Goal: Task Accomplishment & Management: Manage account settings

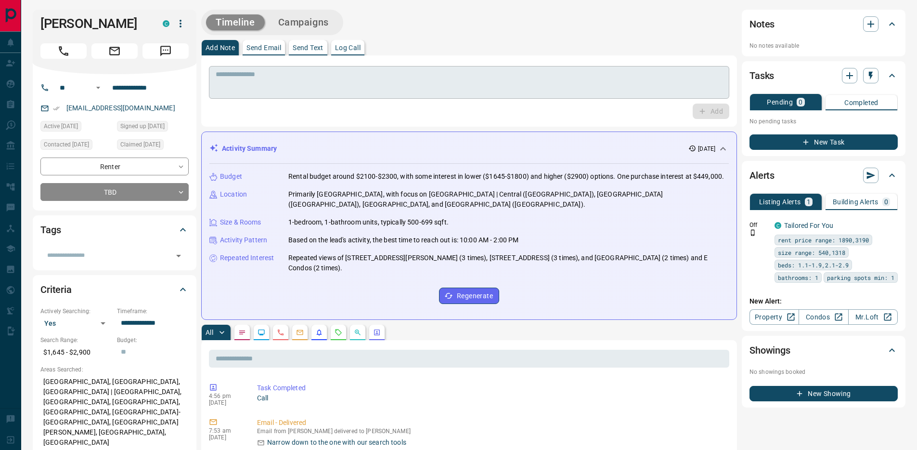
click at [297, 79] on textarea at bounding box center [469, 82] width 507 height 25
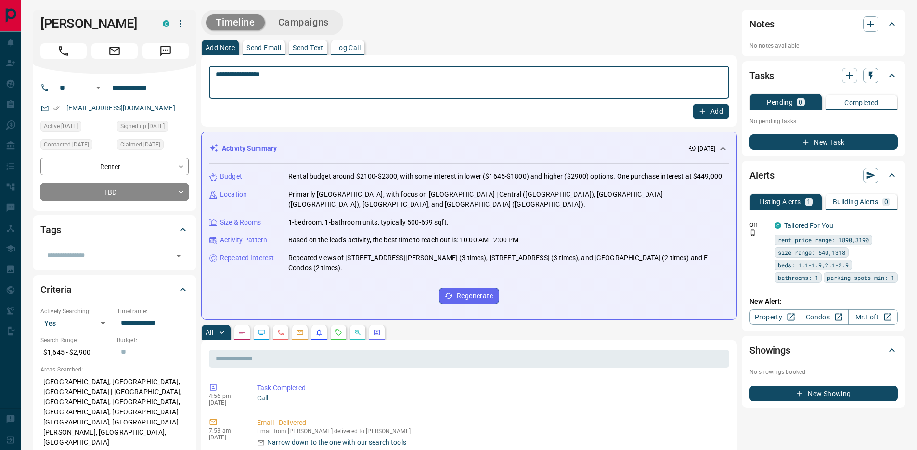
type textarea "**********"
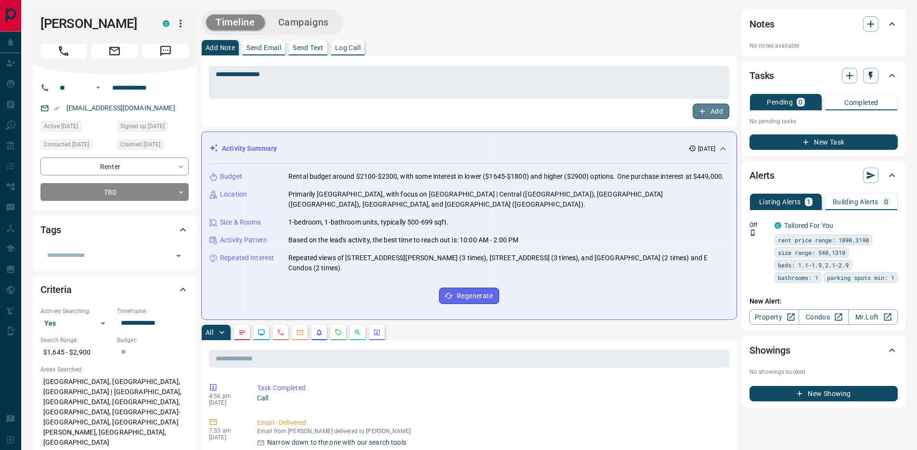
click at [699, 114] on icon "button" at bounding box center [702, 111] width 9 height 9
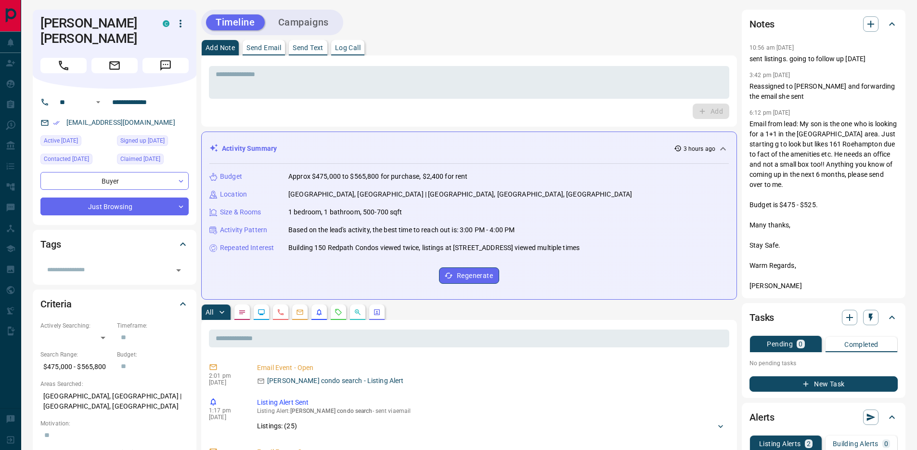
click at [345, 49] on p "Log Call" at bounding box center [348, 47] width 26 height 7
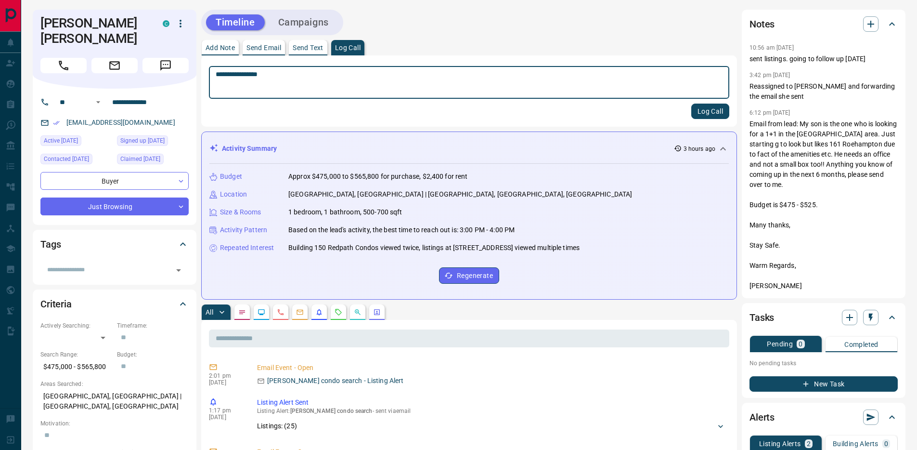
type textarea "**********"
click at [710, 110] on button "Log Call" at bounding box center [710, 111] width 38 height 15
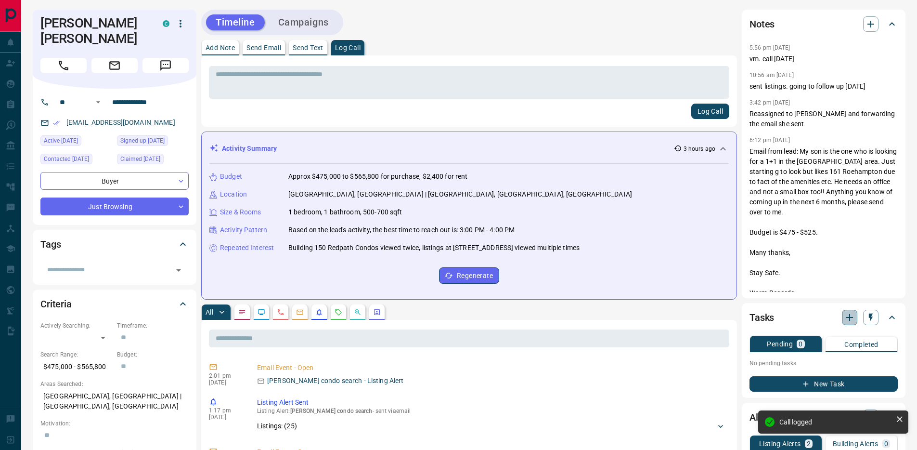
click at [850, 319] on icon "button" at bounding box center [850, 318] width 12 height 12
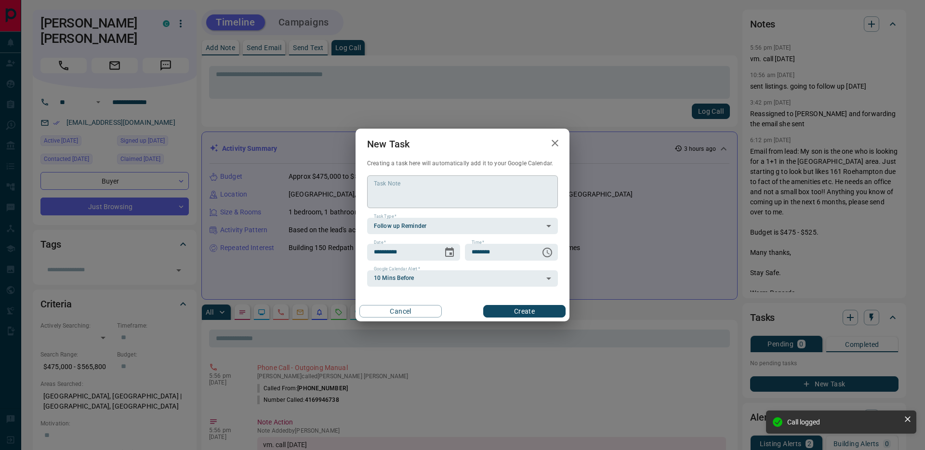
click at [396, 196] on textarea "Task Note" at bounding box center [462, 192] width 177 height 25
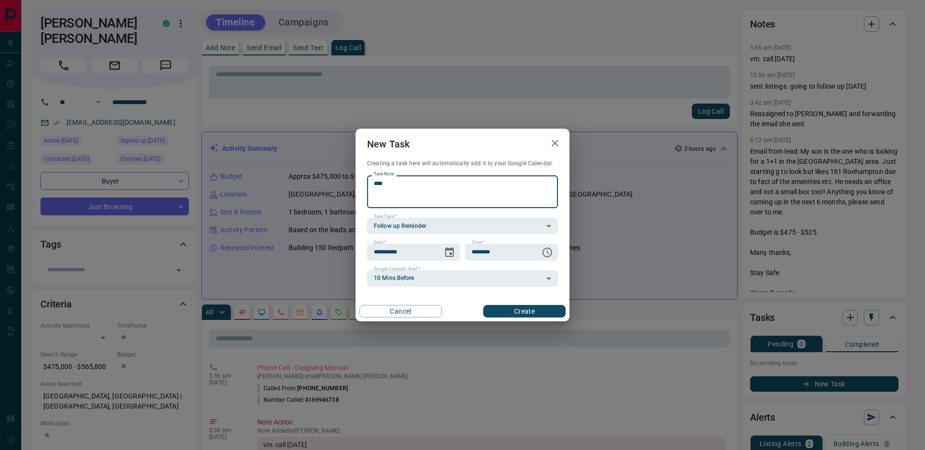
type textarea "****"
click at [499, 305] on button "Create" at bounding box center [524, 311] width 82 height 13
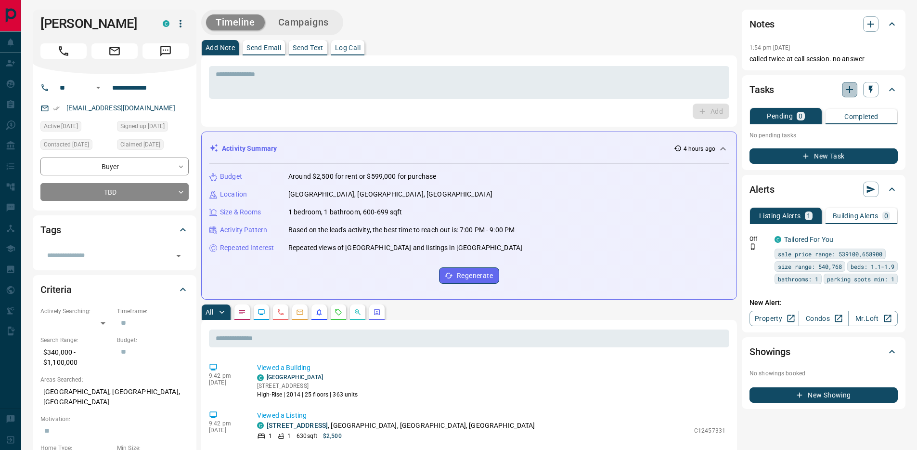
click at [852, 89] on icon "button" at bounding box center [850, 90] width 12 height 12
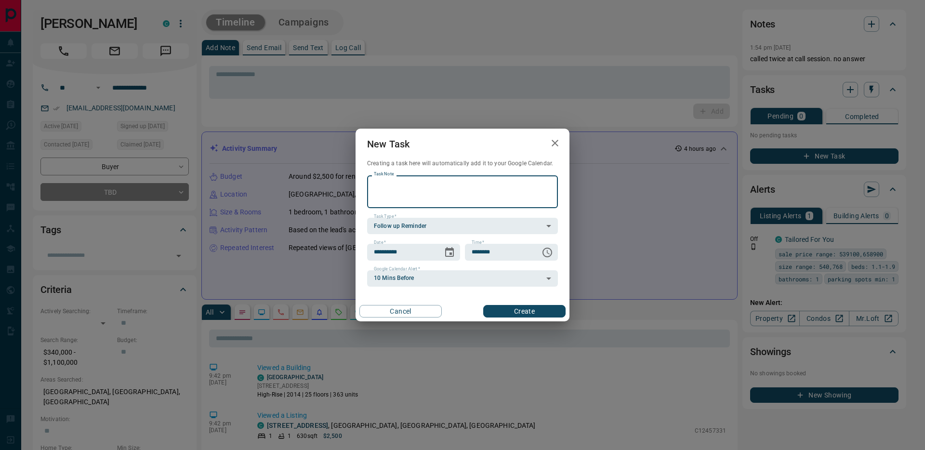
click at [352, 63] on div "**********" at bounding box center [462, 225] width 925 height 450
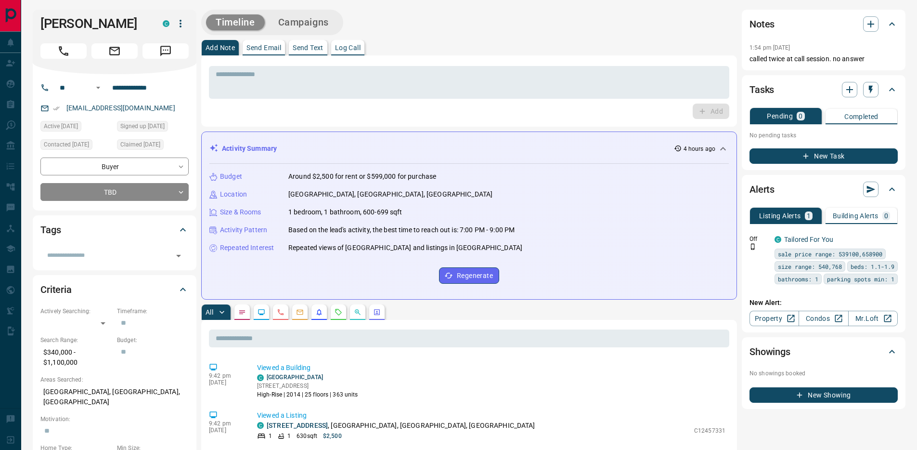
click at [349, 42] on button "Log Call" at bounding box center [347, 47] width 33 height 15
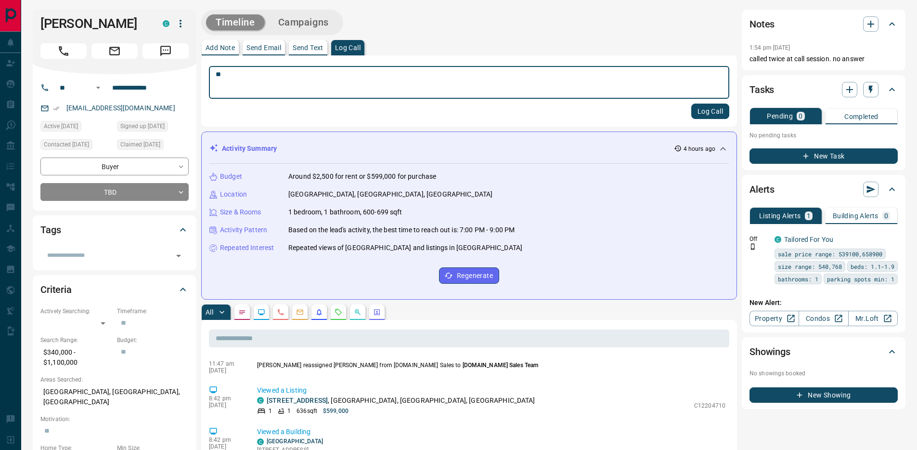
type textarea "**"
drag, startPoint x: 704, startPoint y: 110, endPoint x: 785, endPoint y: 105, distance: 80.6
click at [704, 110] on button "Log Call" at bounding box center [710, 111] width 38 height 15
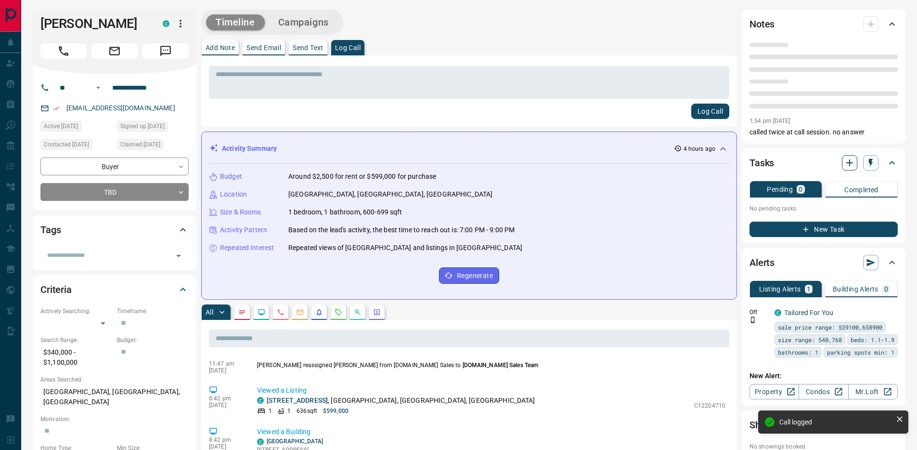
click at [849, 91] on span at bounding box center [824, 93] width 148 height 5
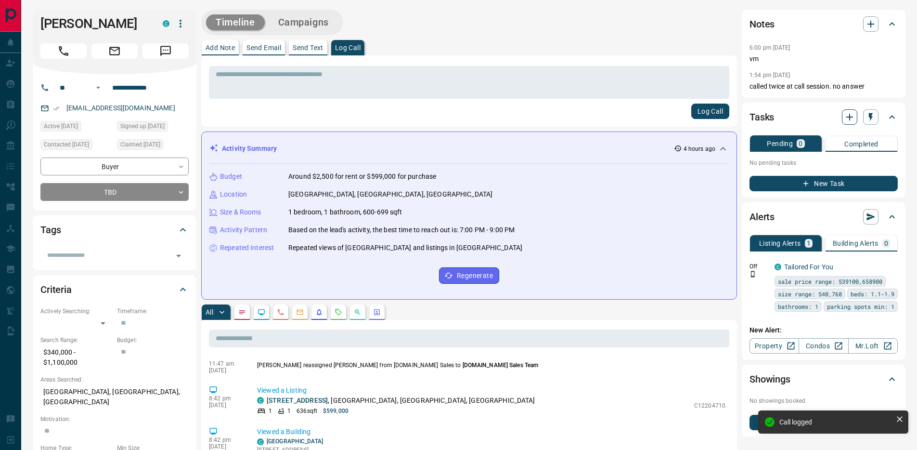
click at [850, 115] on icon "button" at bounding box center [850, 117] width 12 height 12
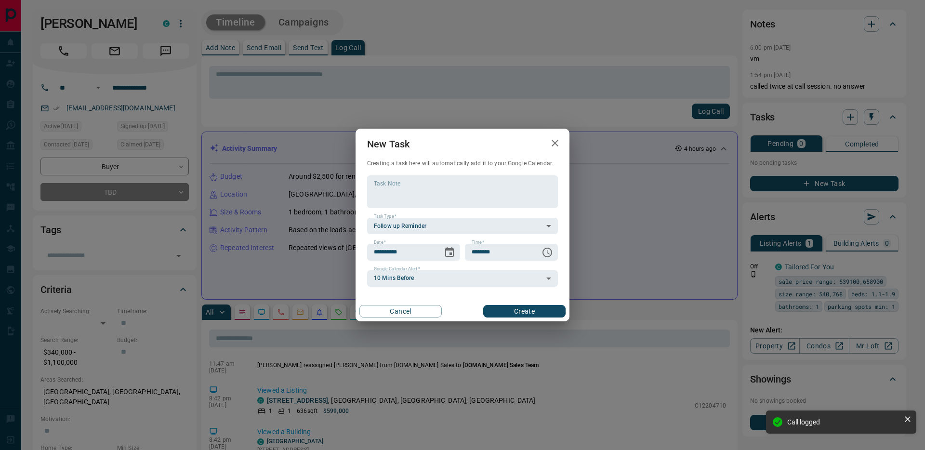
click at [490, 309] on button "Create" at bounding box center [524, 311] width 82 height 13
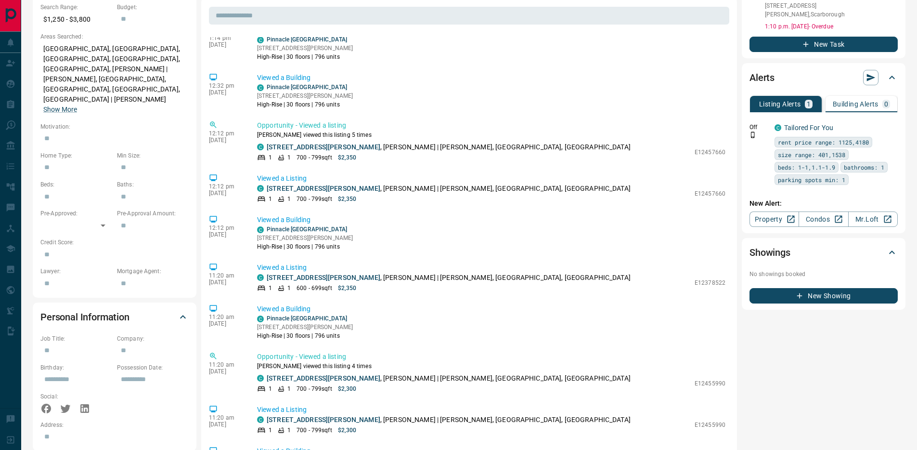
scroll to position [136, 0]
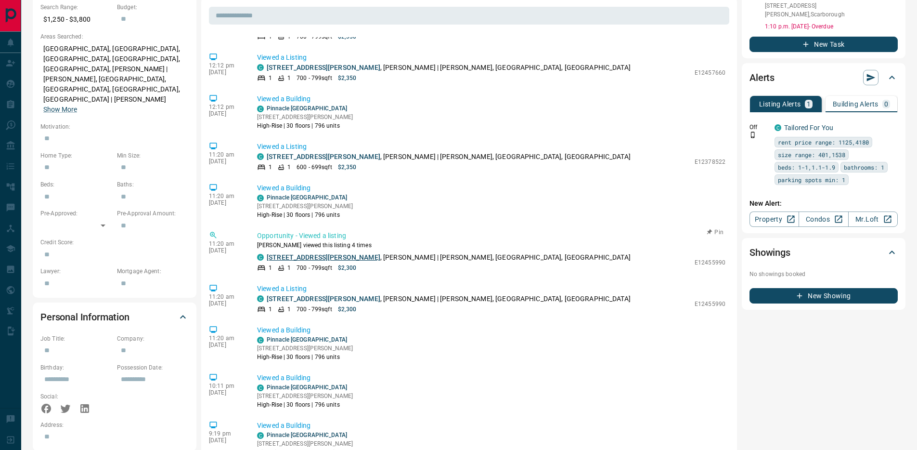
click at [313, 253] on link "[STREET_ADDRESS][PERSON_NAME]" at bounding box center [324, 257] width 114 height 8
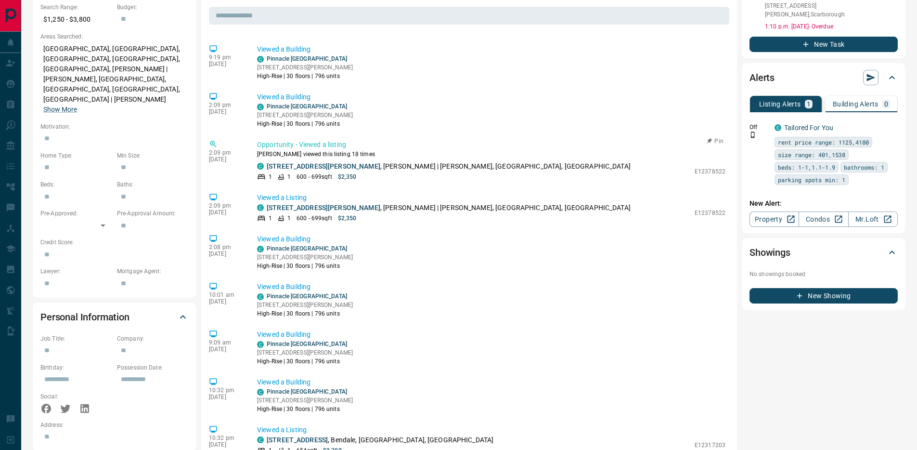
scroll to position [582, 0]
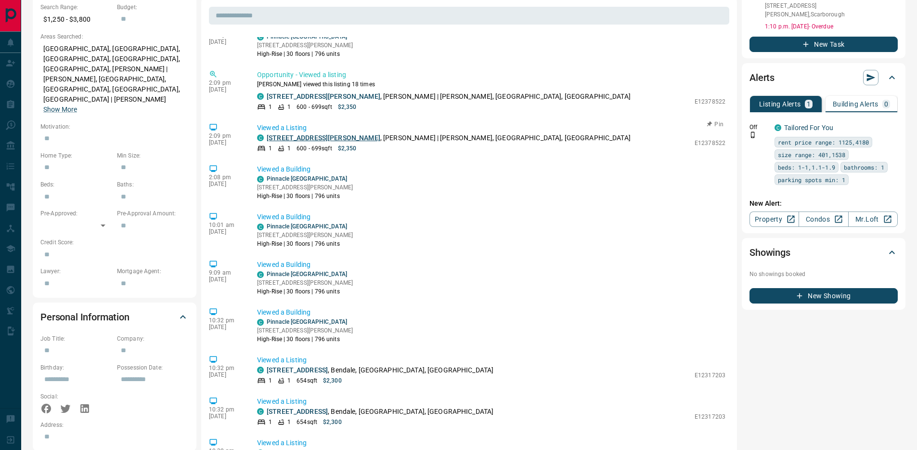
click at [333, 139] on link "[STREET_ADDRESS][PERSON_NAME]" at bounding box center [324, 138] width 114 height 8
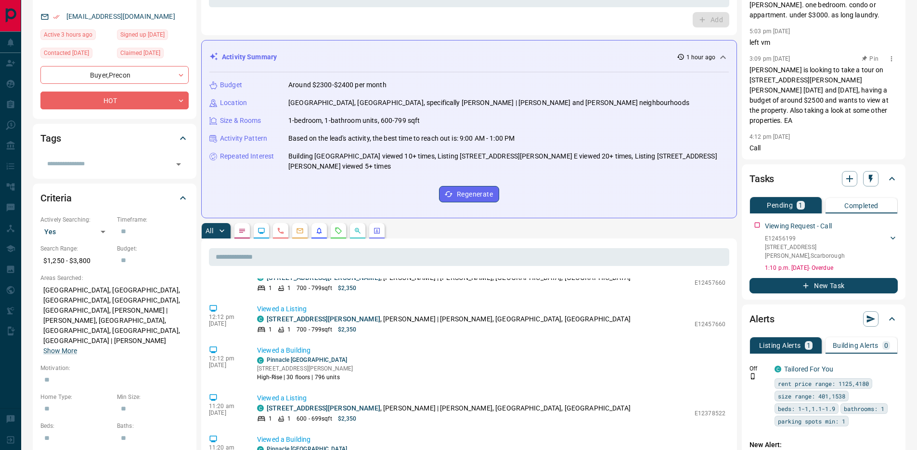
scroll to position [20, 0]
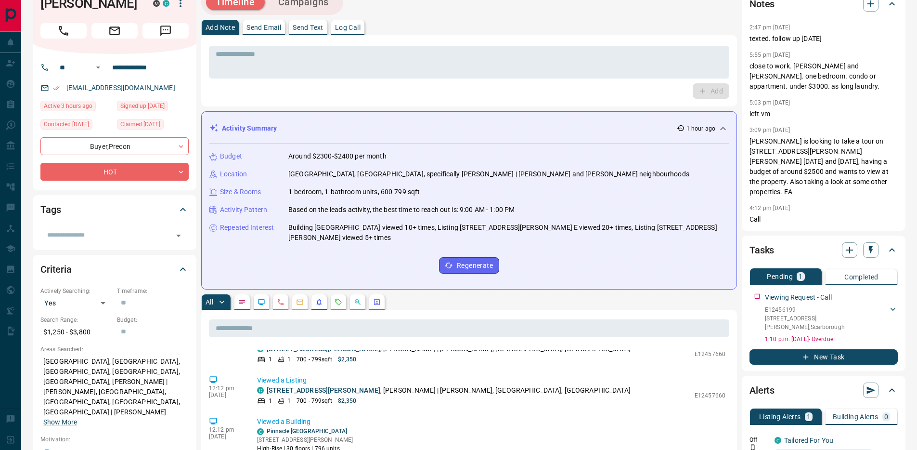
click at [858, 277] on p "Completed" at bounding box center [862, 277] width 34 height 7
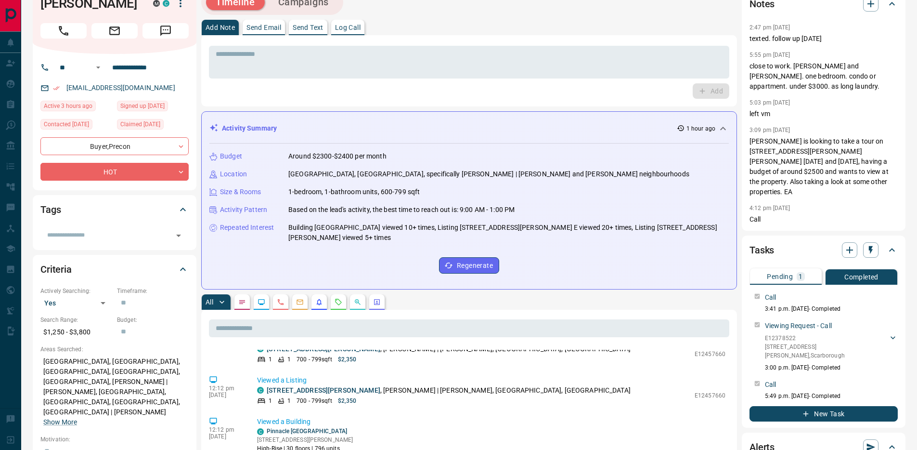
click at [782, 269] on button "Pending 1" at bounding box center [786, 276] width 72 height 16
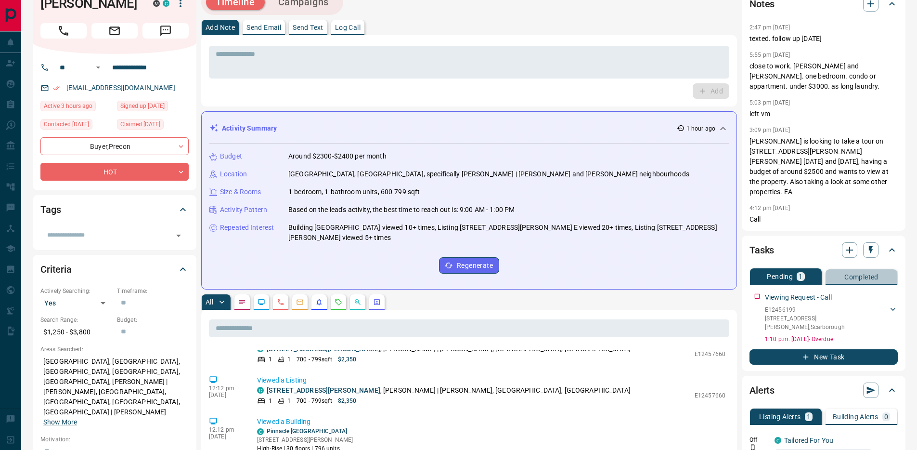
click at [855, 278] on p "Completed" at bounding box center [862, 277] width 34 height 7
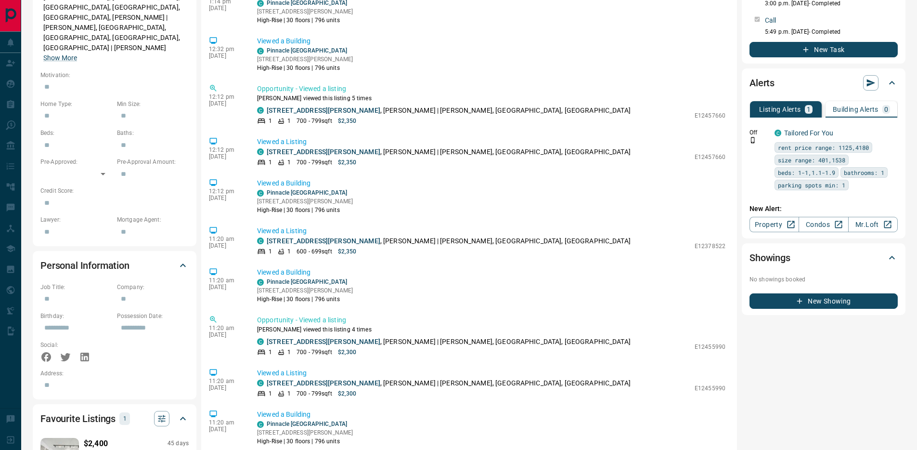
scroll to position [454, 0]
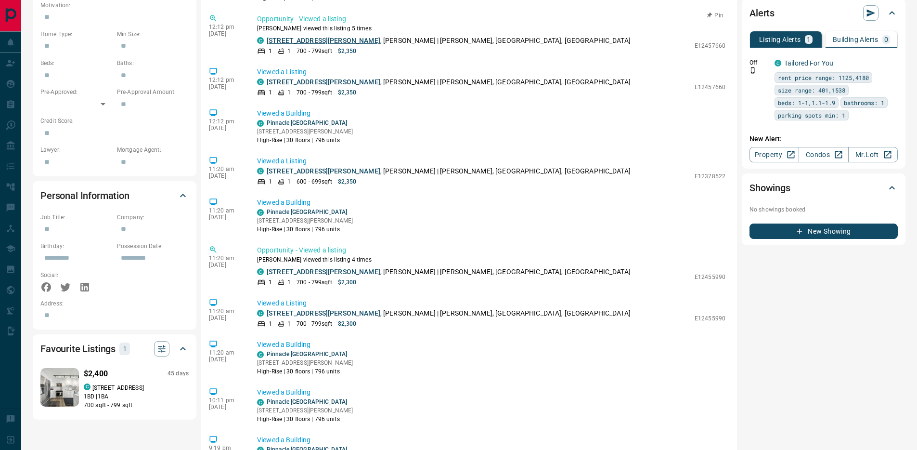
click at [316, 39] on link "[STREET_ADDRESS][PERSON_NAME]" at bounding box center [324, 41] width 114 height 8
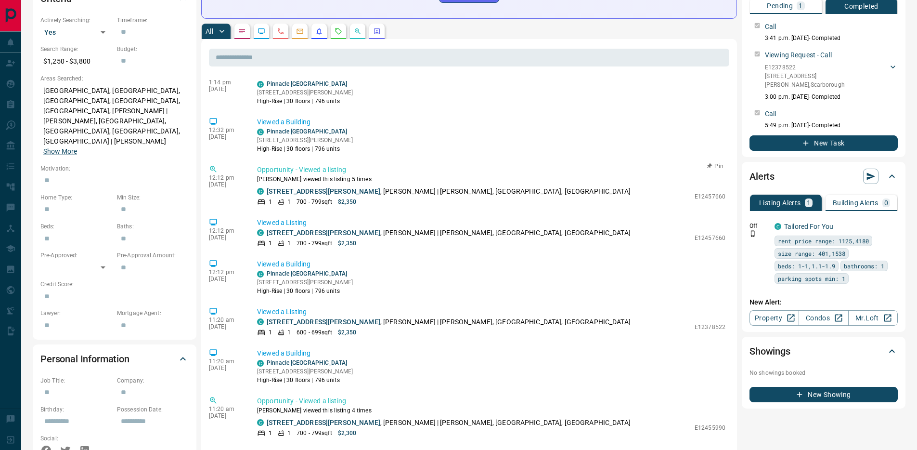
scroll to position [13, 0]
click at [322, 187] on link "[STREET_ADDRESS][PERSON_NAME]" at bounding box center [324, 191] width 114 height 8
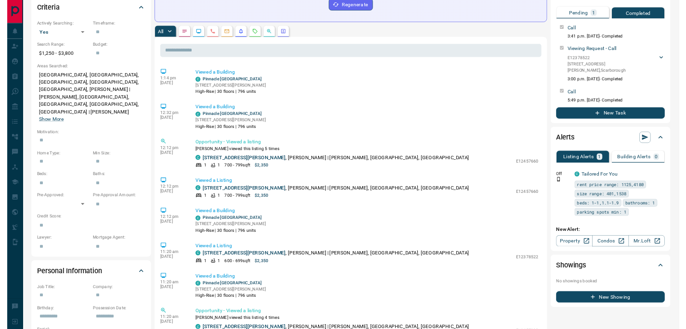
scroll to position [275, 0]
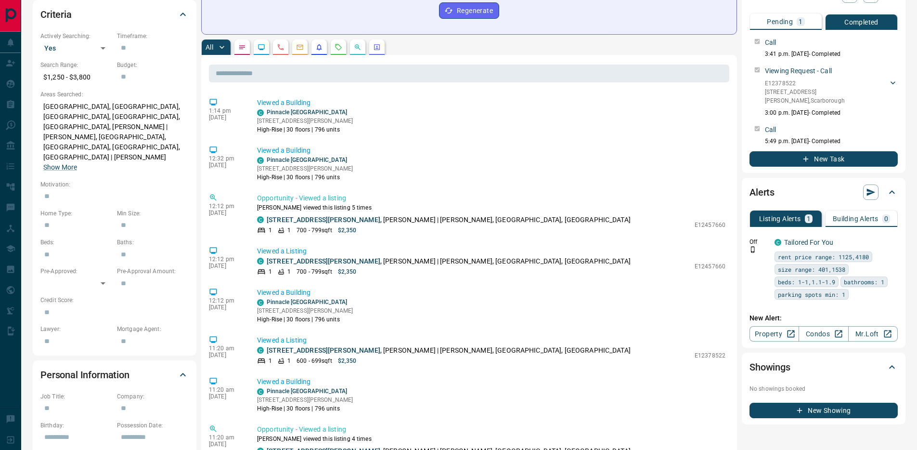
click at [788, 23] on p "Pending" at bounding box center [780, 21] width 26 height 7
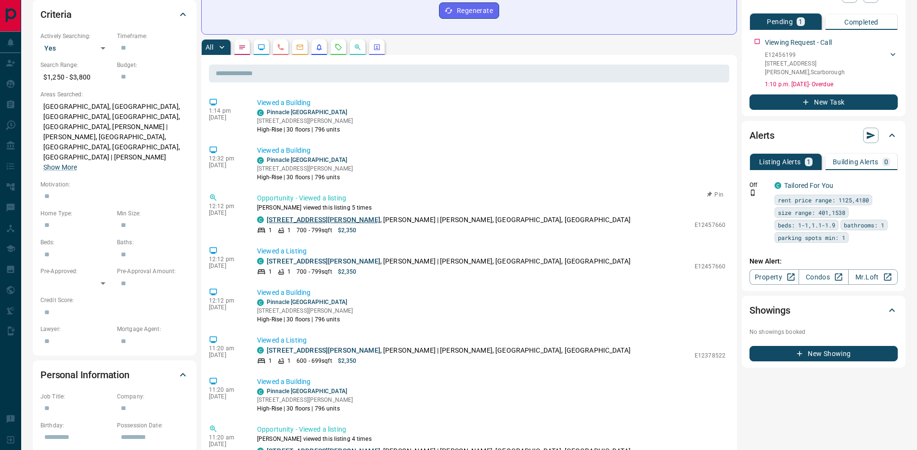
click at [310, 217] on link "726 - 3270 Sheppard Avenue E" at bounding box center [324, 220] width 114 height 8
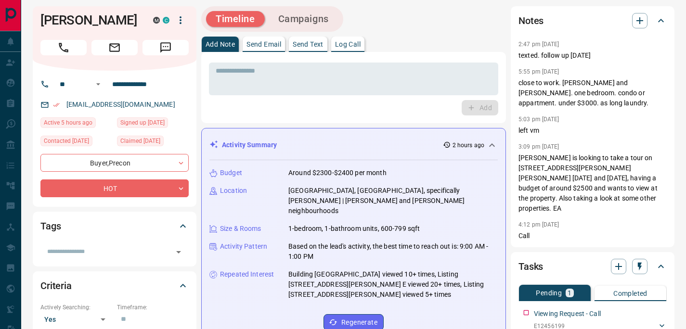
scroll to position [0, 0]
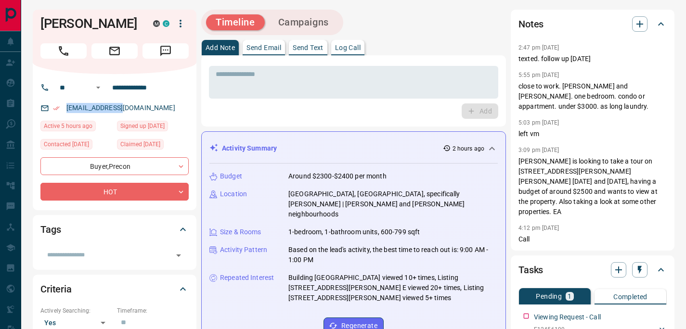
drag, startPoint x: 130, startPoint y: 126, endPoint x: 44, endPoint y: 122, distance: 86.7
click at [44, 116] on div "jdogg88@live.ca" at bounding box center [114, 108] width 148 height 16
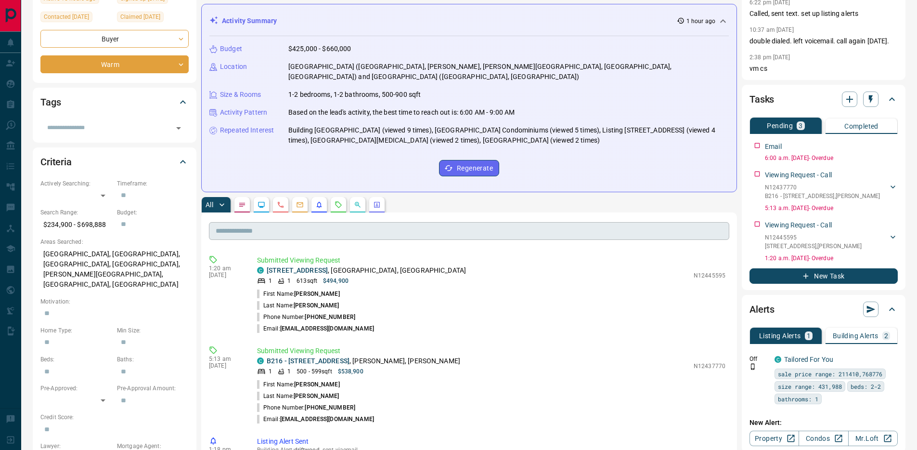
scroll to position [145, 0]
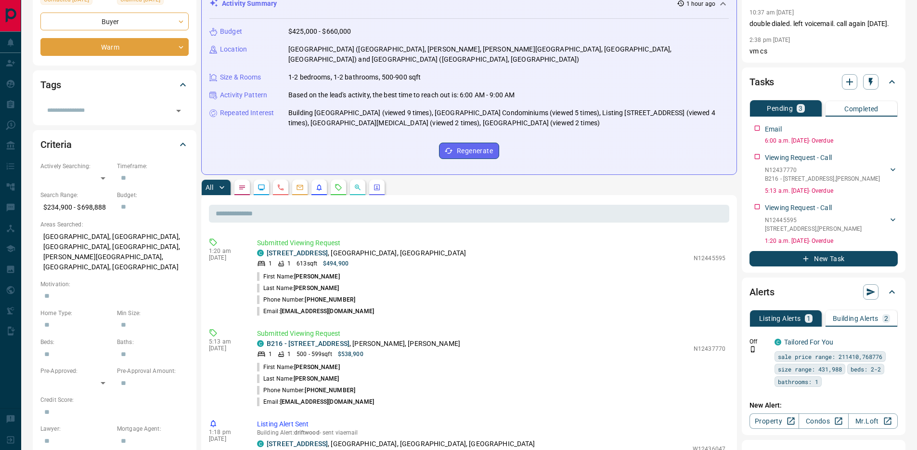
click at [865, 322] on p "Building Alerts" at bounding box center [856, 318] width 46 height 7
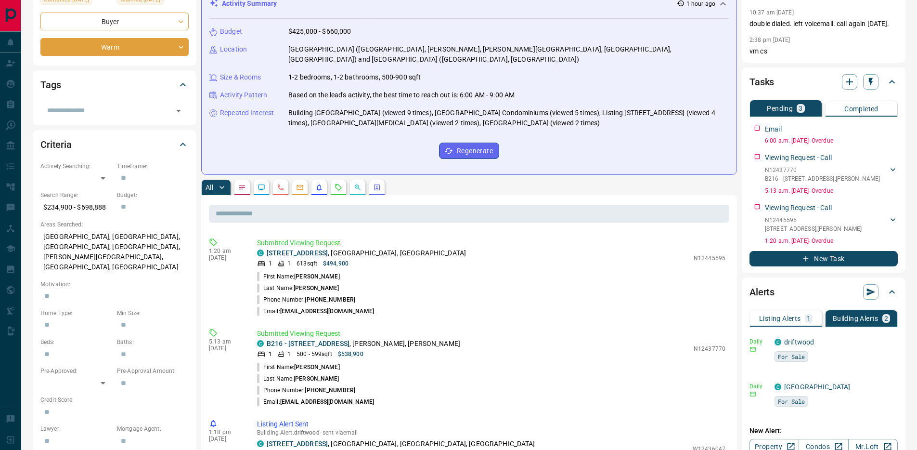
click at [790, 322] on p "Listing Alerts" at bounding box center [780, 318] width 42 height 7
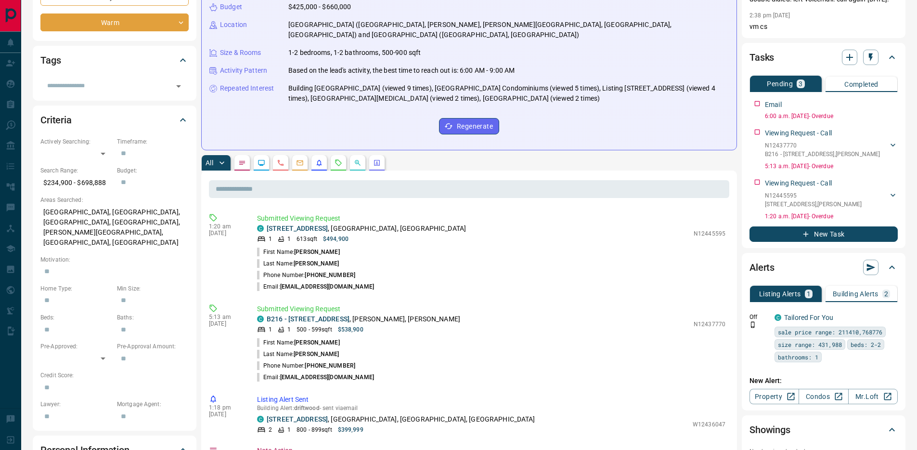
scroll to position [173, 0]
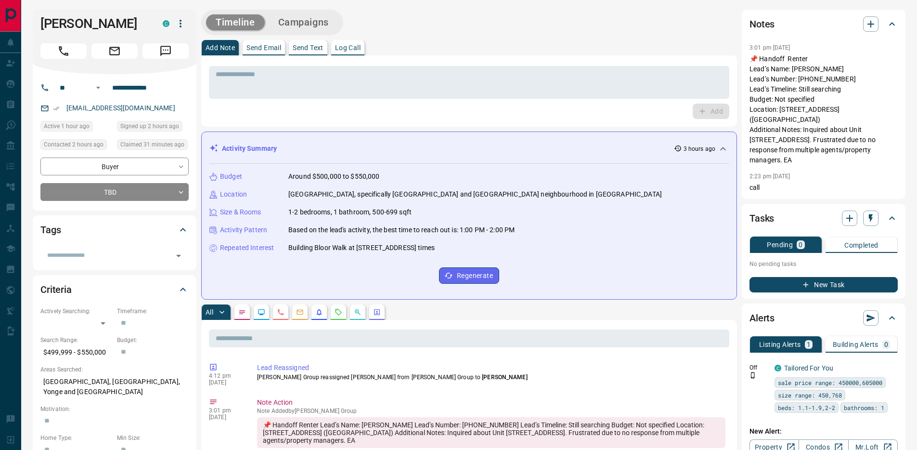
click at [301, 29] on button "Campaigns" at bounding box center [304, 22] width 70 height 16
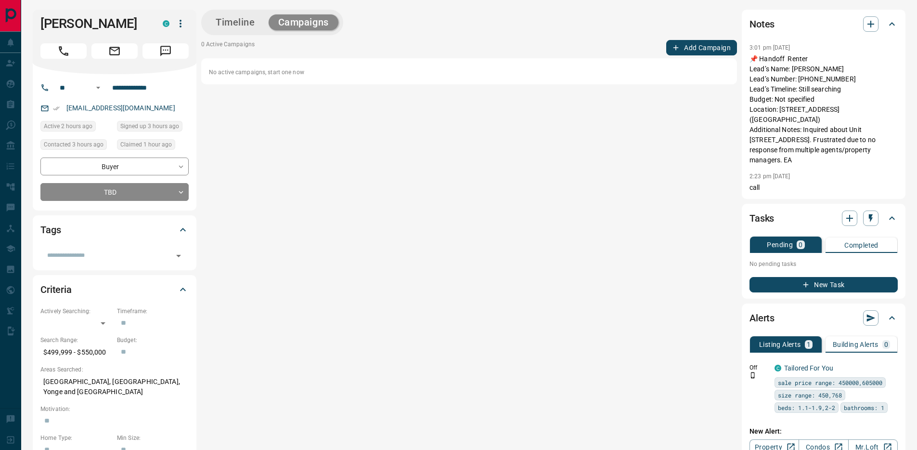
click at [689, 44] on button "Add Campaign" at bounding box center [701, 47] width 71 height 15
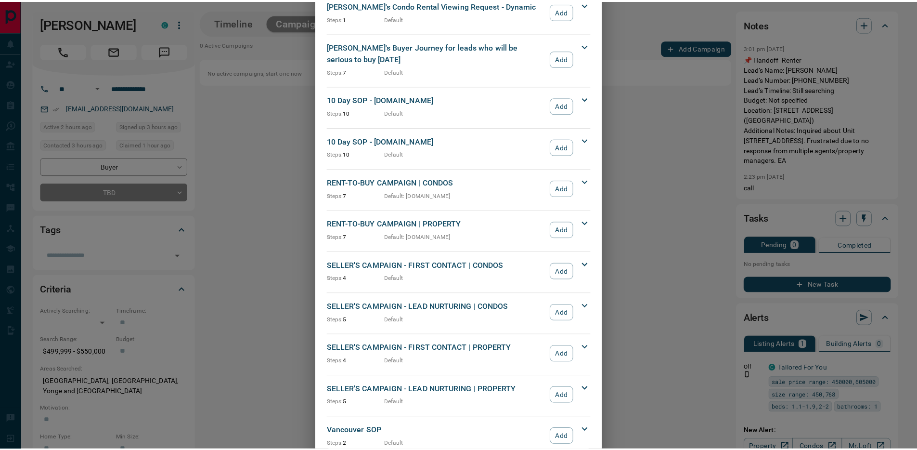
scroll to position [671, 0]
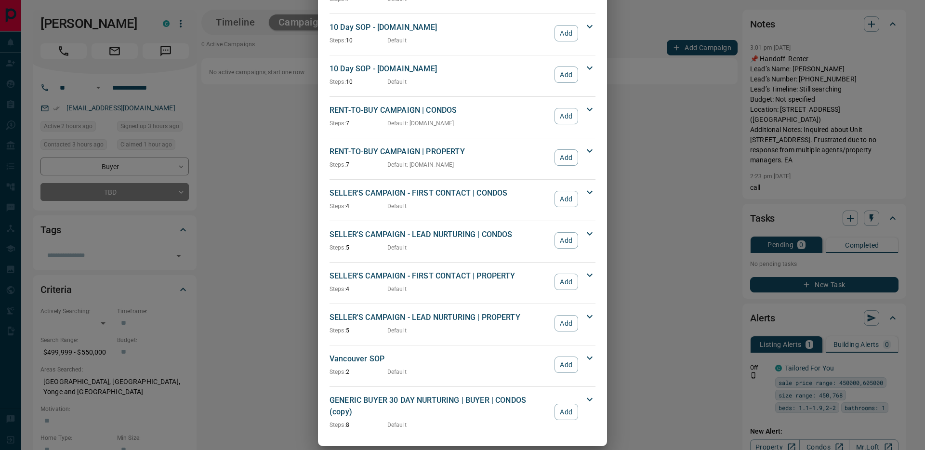
click at [378, 146] on p "RENT-TO-BUY CAMPAIGN | PROPERTY" at bounding box center [439, 152] width 220 height 12
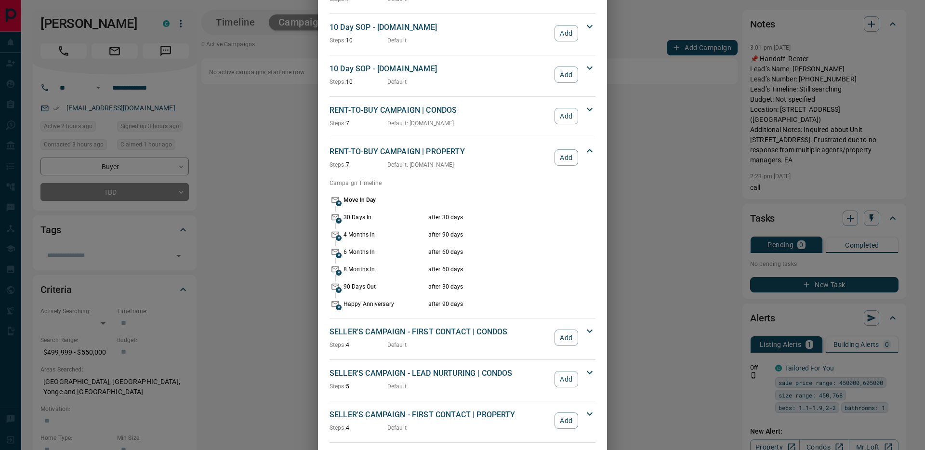
click at [285, 185] on div "Add Campaign GENERIC BUYER 30 DAY NURTURING | BUYER | CONDOS Steps: 8 Default A…" at bounding box center [462, 225] width 925 height 450
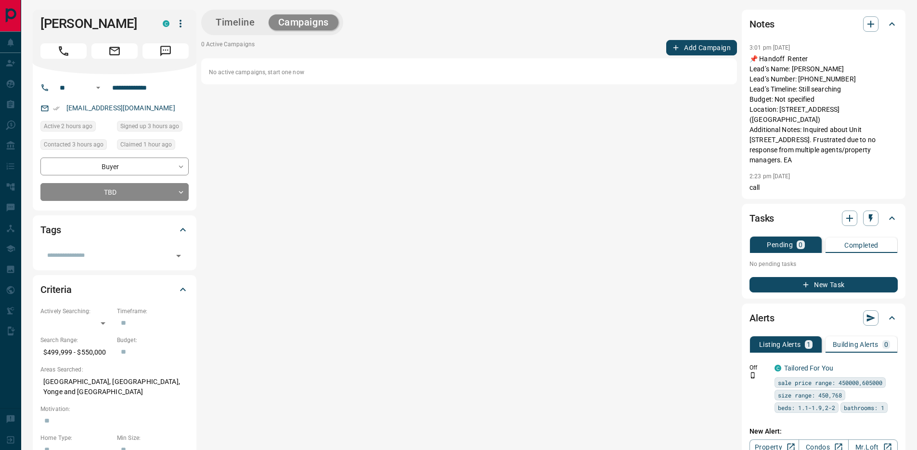
click at [243, 13] on div "Timeline Campaigns" at bounding box center [272, 23] width 136 height 20
click at [244, 17] on button "Timeline" at bounding box center [235, 22] width 59 height 16
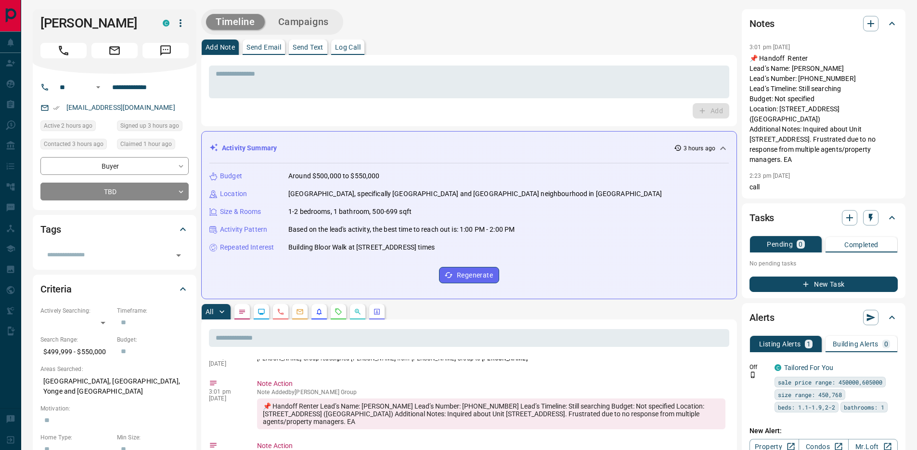
scroll to position [0, 0]
click at [850, 207] on div "Tasks" at bounding box center [824, 218] width 148 height 23
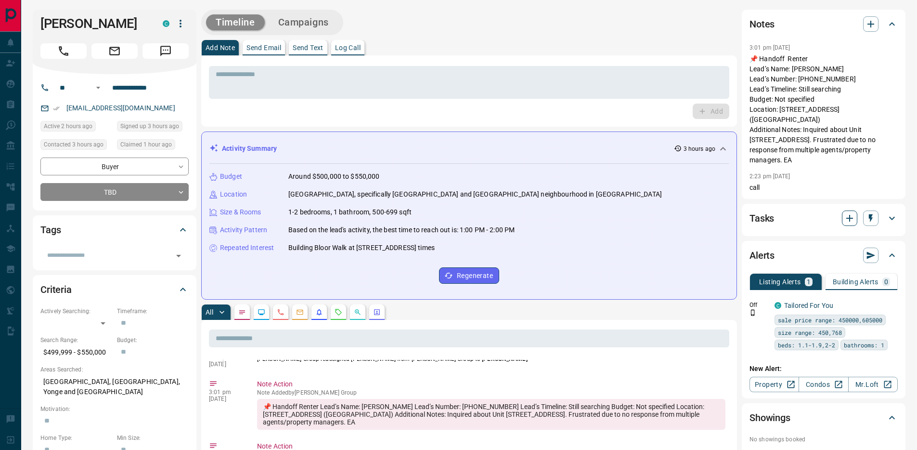
click at [843, 210] on button "button" at bounding box center [849, 217] width 15 height 15
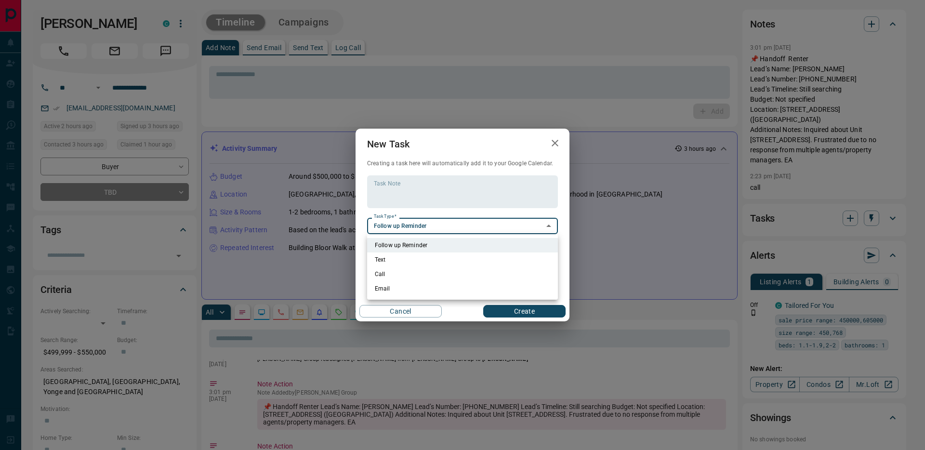
click at [401, 271] on li "Call" at bounding box center [462, 274] width 191 height 14
type input "**********"
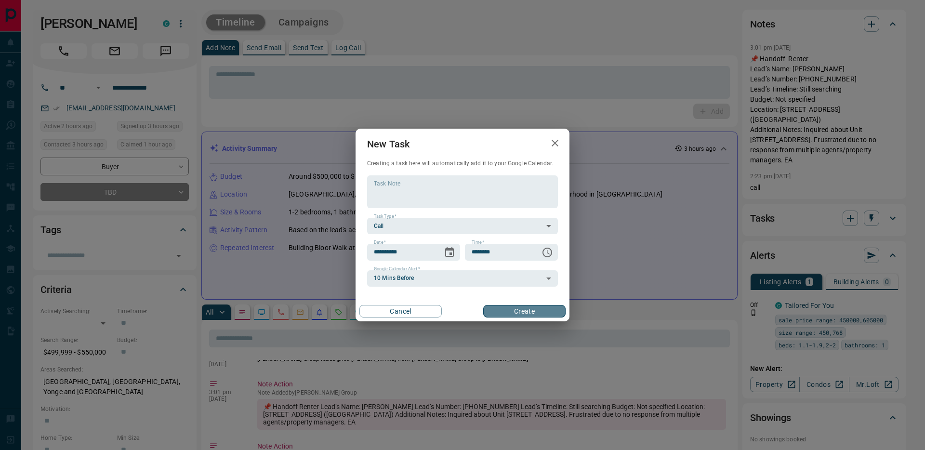
click at [507, 308] on button "Create" at bounding box center [524, 311] width 82 height 13
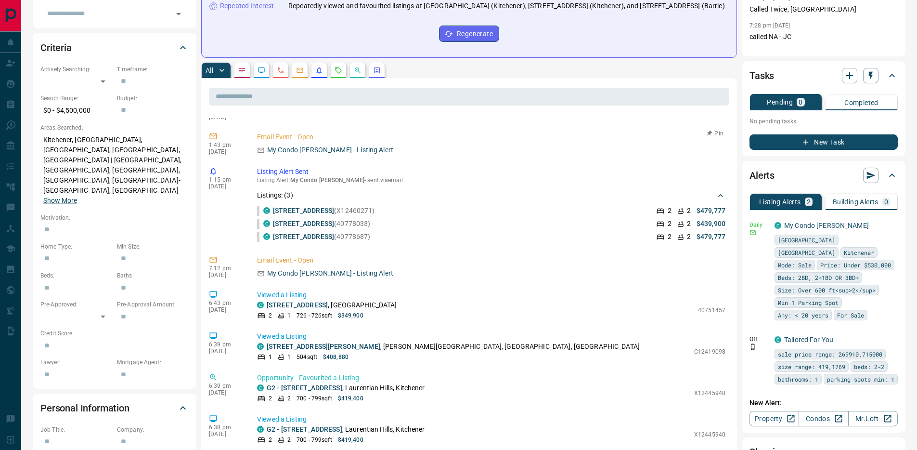
scroll to position [79, 0]
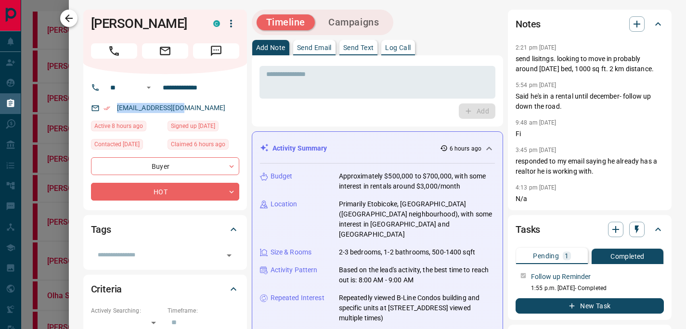
click at [70, 22] on icon "button" at bounding box center [69, 19] width 12 height 12
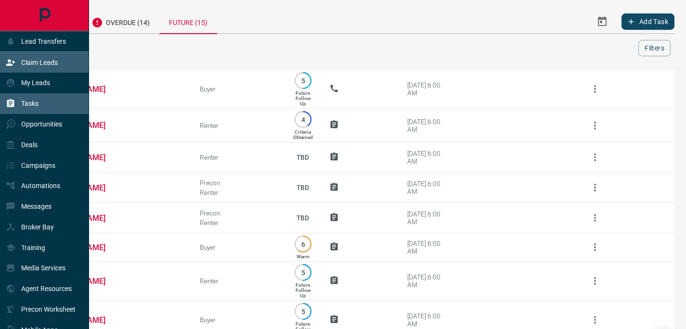
click at [26, 58] on div "Claim Leads" at bounding box center [32, 62] width 52 height 16
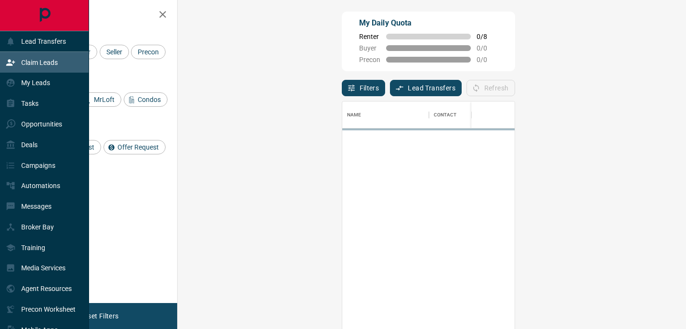
scroll to position [241, 481]
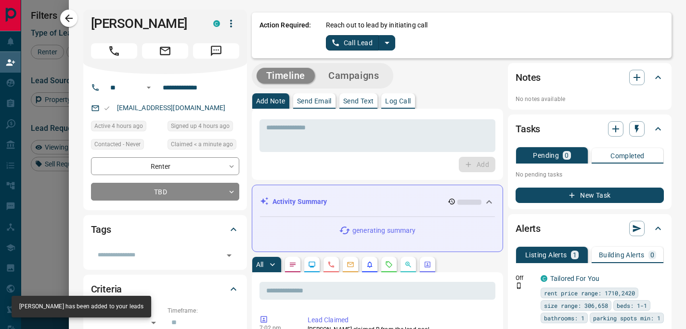
click at [381, 42] on icon "split button" at bounding box center [387, 43] width 12 height 12
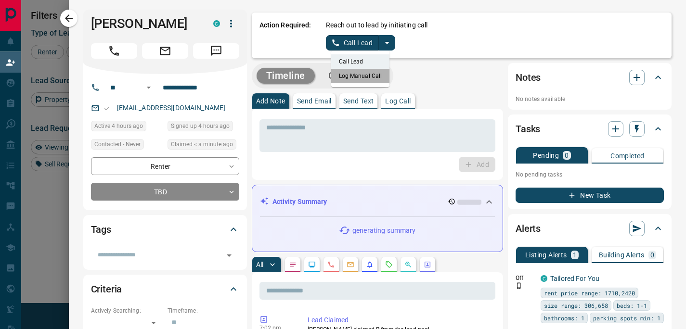
click at [358, 72] on li "Log Manual Call" at bounding box center [360, 76] width 59 height 14
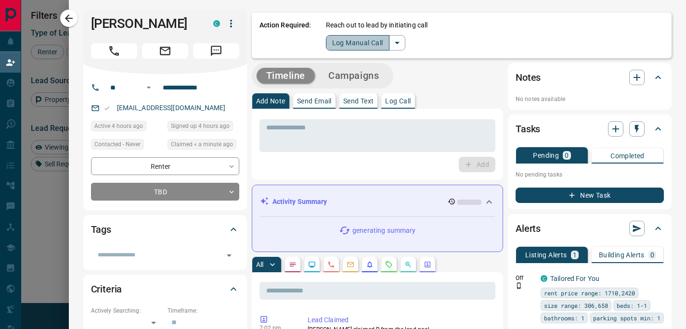
click at [354, 37] on button "Log Manual Call" at bounding box center [358, 42] width 64 height 15
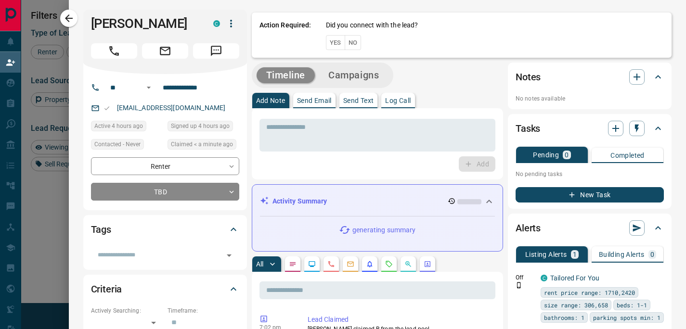
click at [345, 39] on button "No" at bounding box center [353, 42] width 17 height 15
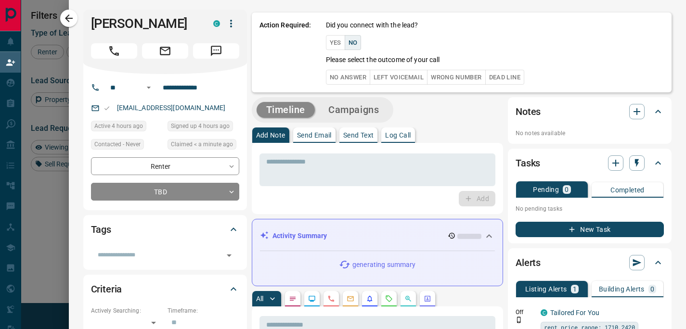
click at [406, 75] on button "Left Voicemail" at bounding box center [399, 77] width 58 height 15
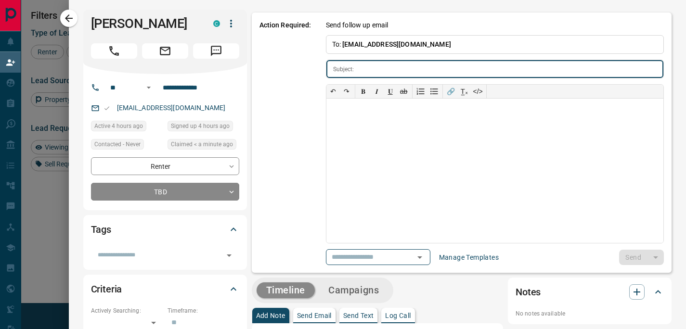
type input "**********"
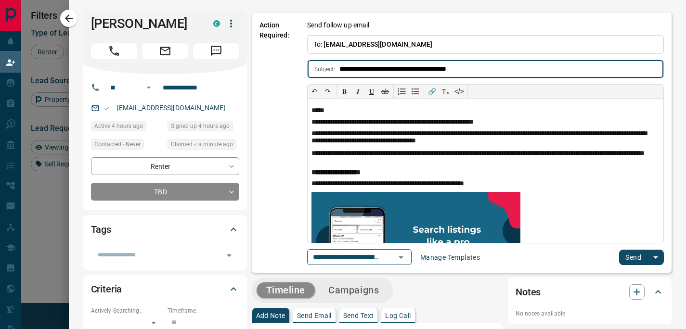
click at [629, 256] on button "Send" at bounding box center [633, 257] width 28 height 15
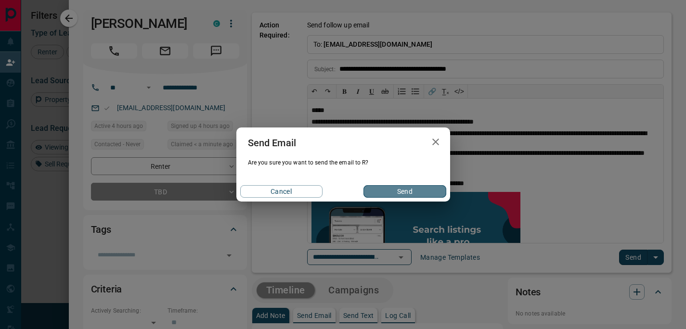
click at [383, 190] on button "Send" at bounding box center [405, 191] width 82 height 13
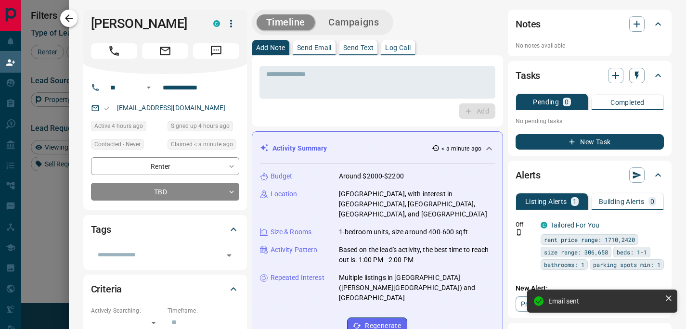
click at [77, 16] on button "button" at bounding box center [68, 18] width 17 height 17
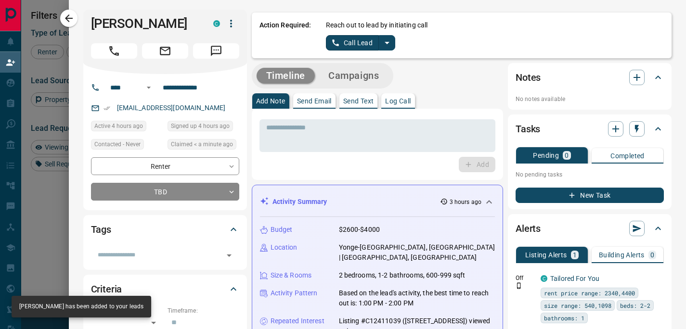
click at [381, 43] on icon "split button" at bounding box center [387, 43] width 12 height 12
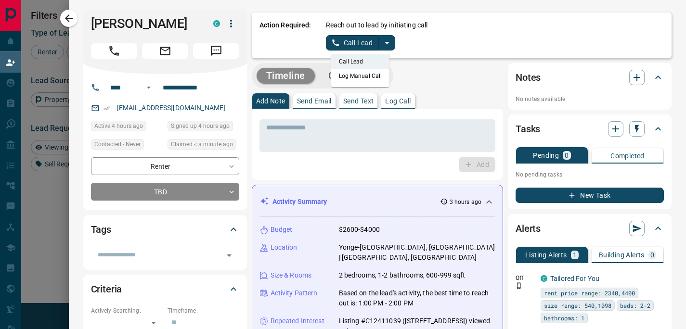
click at [365, 75] on li "Log Manual Call" at bounding box center [360, 76] width 59 height 14
click at [342, 38] on button "Log Manual Call" at bounding box center [358, 42] width 64 height 15
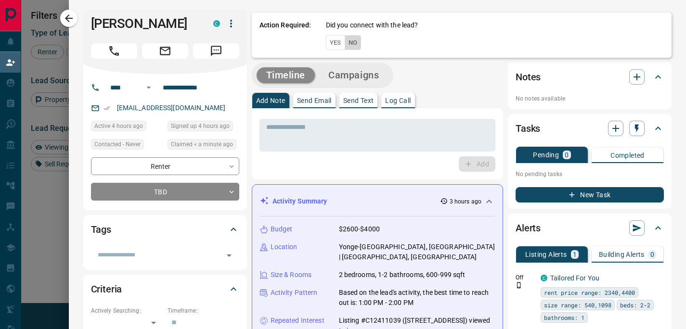
click at [348, 43] on button "No" at bounding box center [353, 42] width 17 height 15
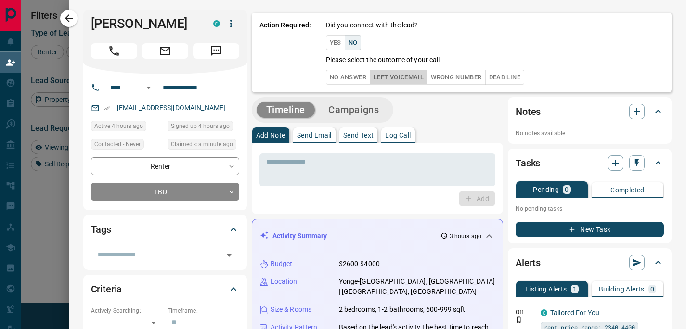
click at [386, 81] on button "Left Voicemail" at bounding box center [399, 77] width 58 height 15
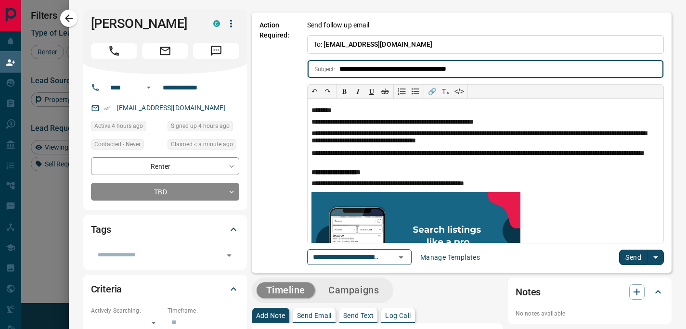
click at [627, 264] on button "Send" at bounding box center [633, 257] width 28 height 15
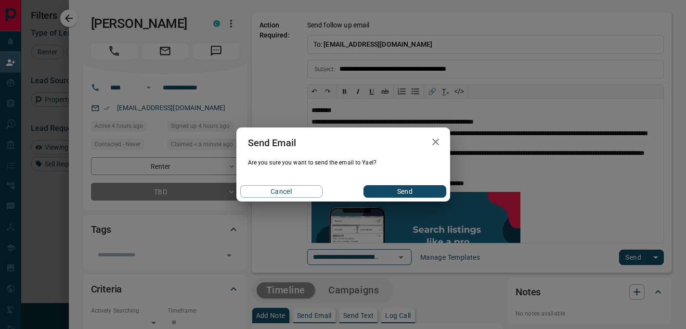
click at [426, 187] on button "Send" at bounding box center [405, 191] width 82 height 13
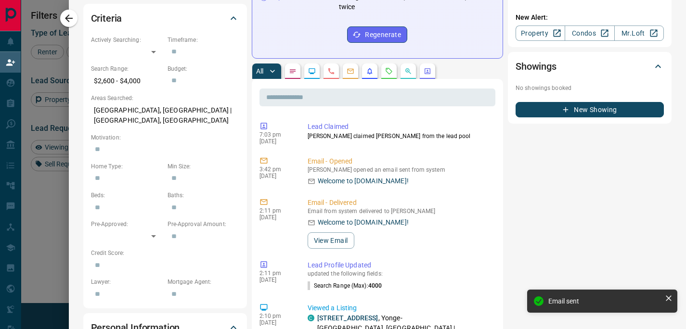
scroll to position [0, 0]
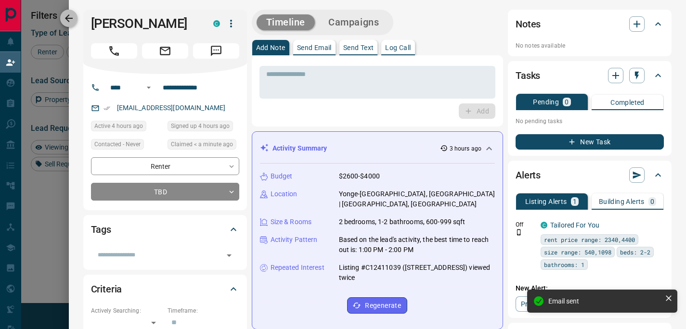
click at [67, 20] on icon "button" at bounding box center [69, 18] width 8 height 8
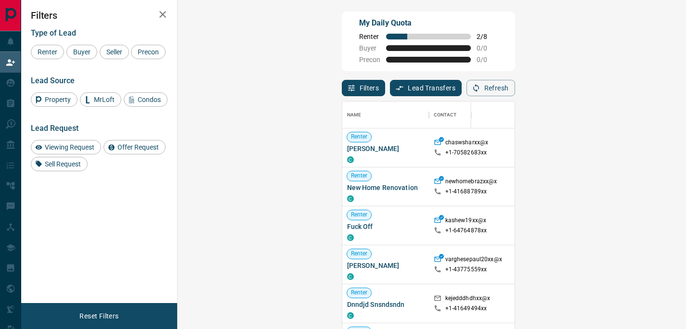
scroll to position [241, 481]
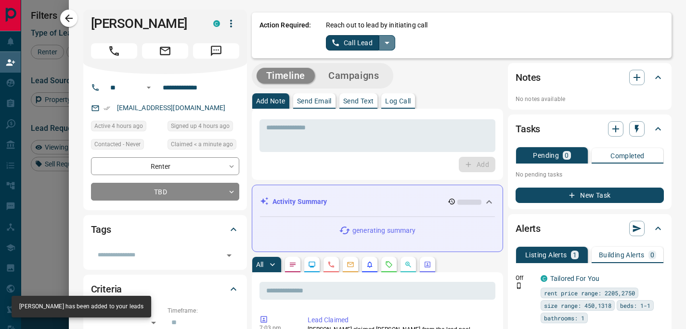
click at [382, 40] on icon "split button" at bounding box center [387, 43] width 12 height 12
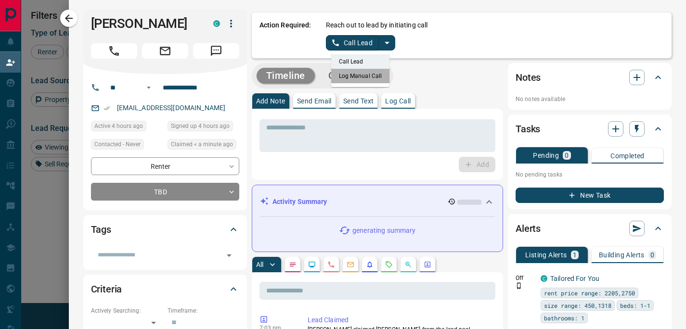
click at [360, 74] on li "Log Manual Call" at bounding box center [360, 76] width 59 height 14
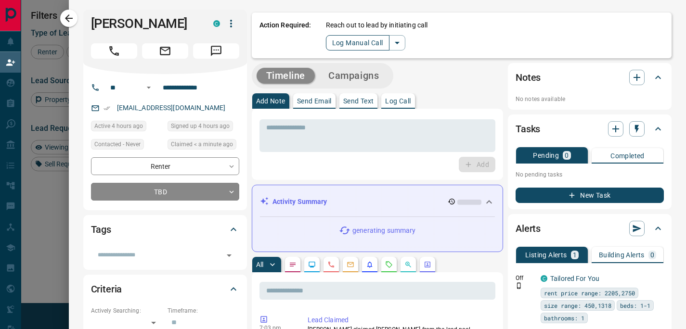
click at [344, 42] on button "Log Manual Call" at bounding box center [358, 42] width 64 height 15
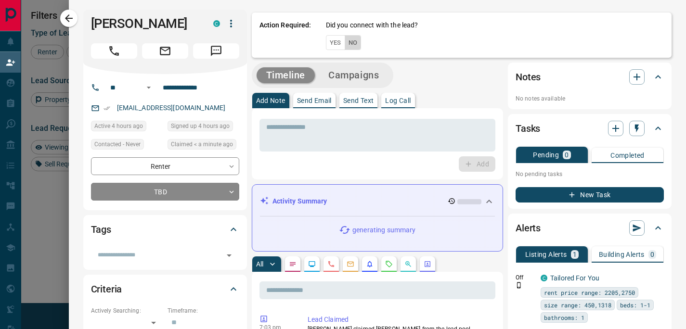
click at [345, 45] on button "No" at bounding box center [353, 42] width 17 height 15
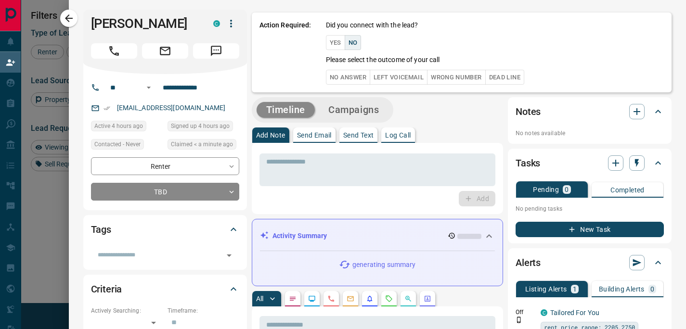
click at [391, 75] on button "Left Voicemail" at bounding box center [399, 77] width 58 height 15
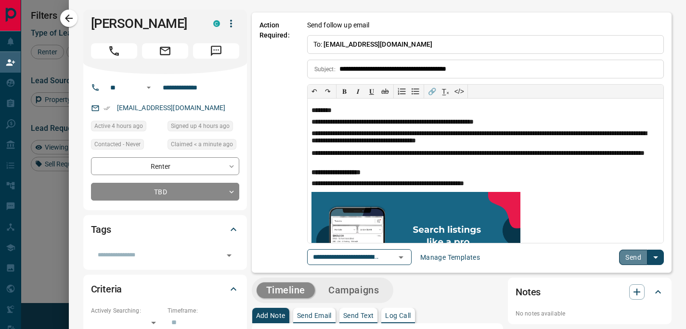
click at [625, 261] on button "Send" at bounding box center [633, 257] width 28 height 15
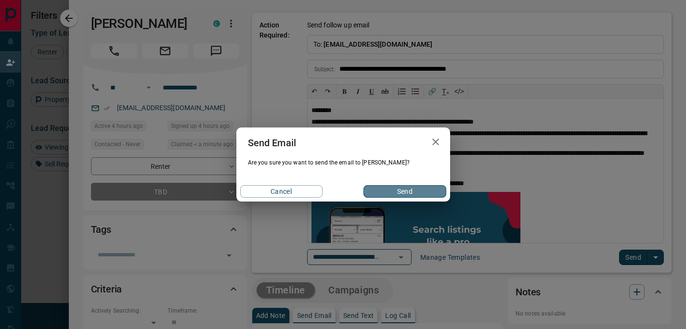
click at [412, 189] on button "Send" at bounding box center [405, 191] width 82 height 13
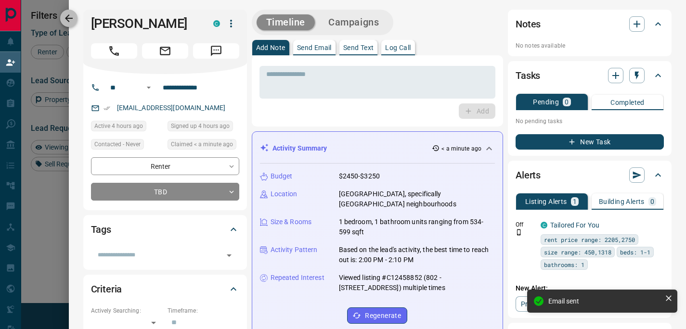
click at [75, 17] on icon "button" at bounding box center [69, 19] width 12 height 12
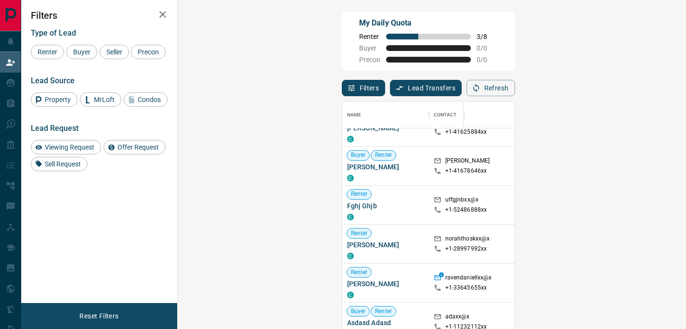
scroll to position [0, 0]
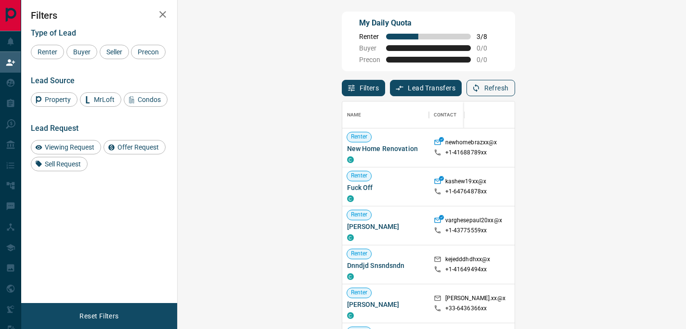
click at [481, 87] on icon "button" at bounding box center [476, 88] width 9 height 9
